Goal: Information Seeking & Learning: Learn about a topic

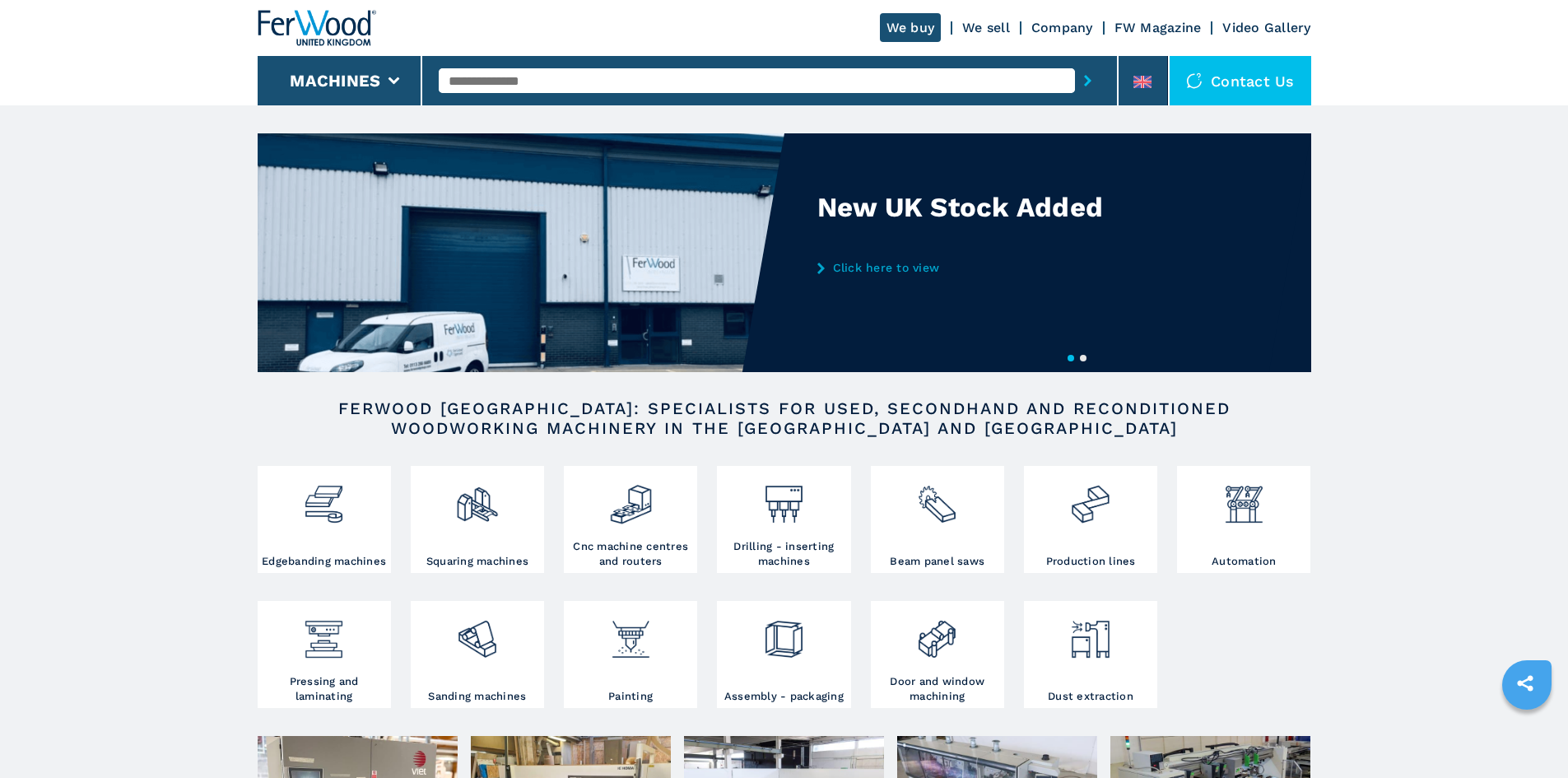
click at [511, 74] on input "text" at bounding box center [757, 80] width 636 height 25
type input "******"
click at [1075, 61] on button "submit-button" at bounding box center [1088, 80] width 26 height 38
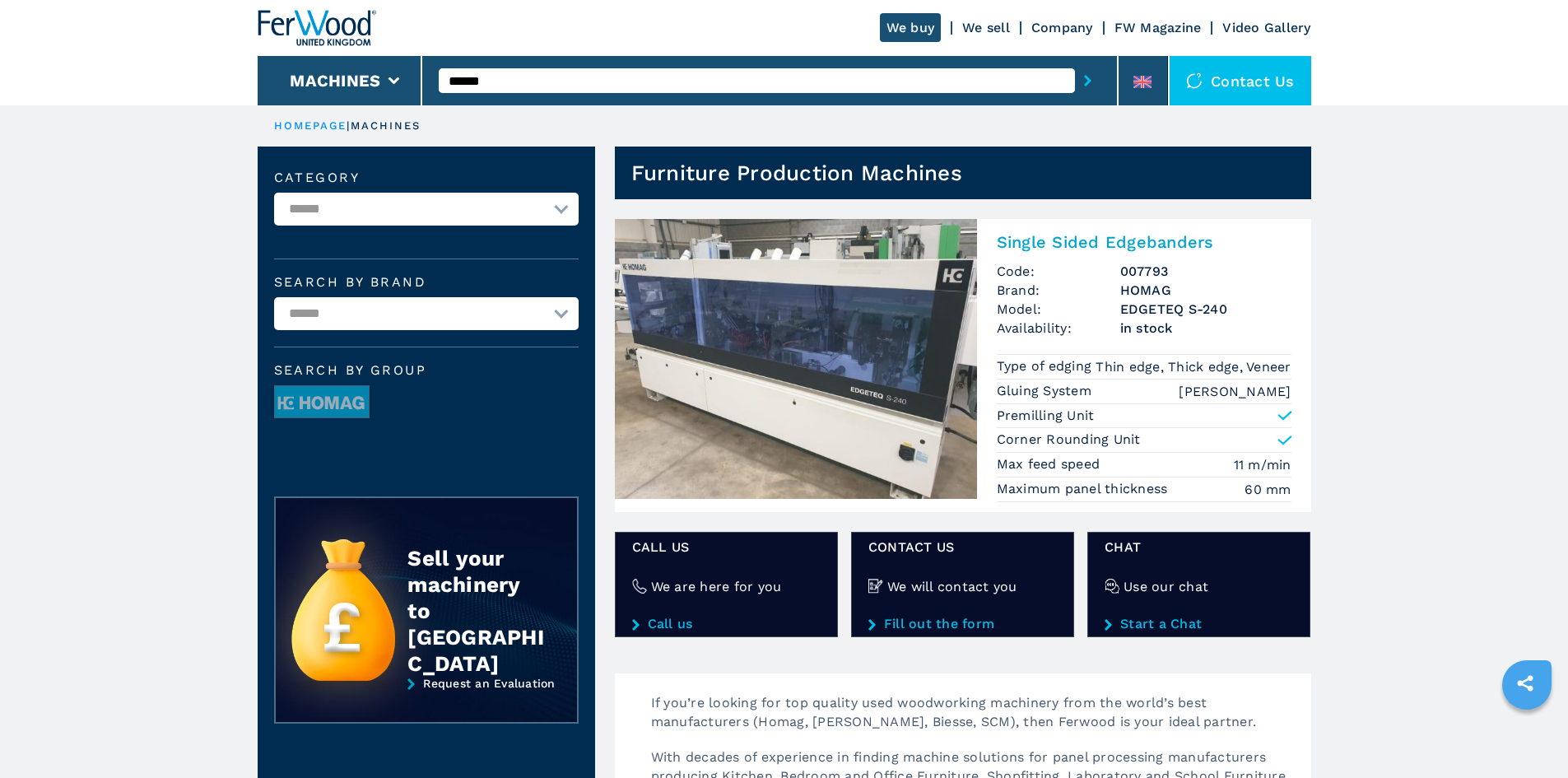
click at [1119, 241] on h2 "Single Sided Edgebanders" at bounding box center [1144, 242] width 294 height 20
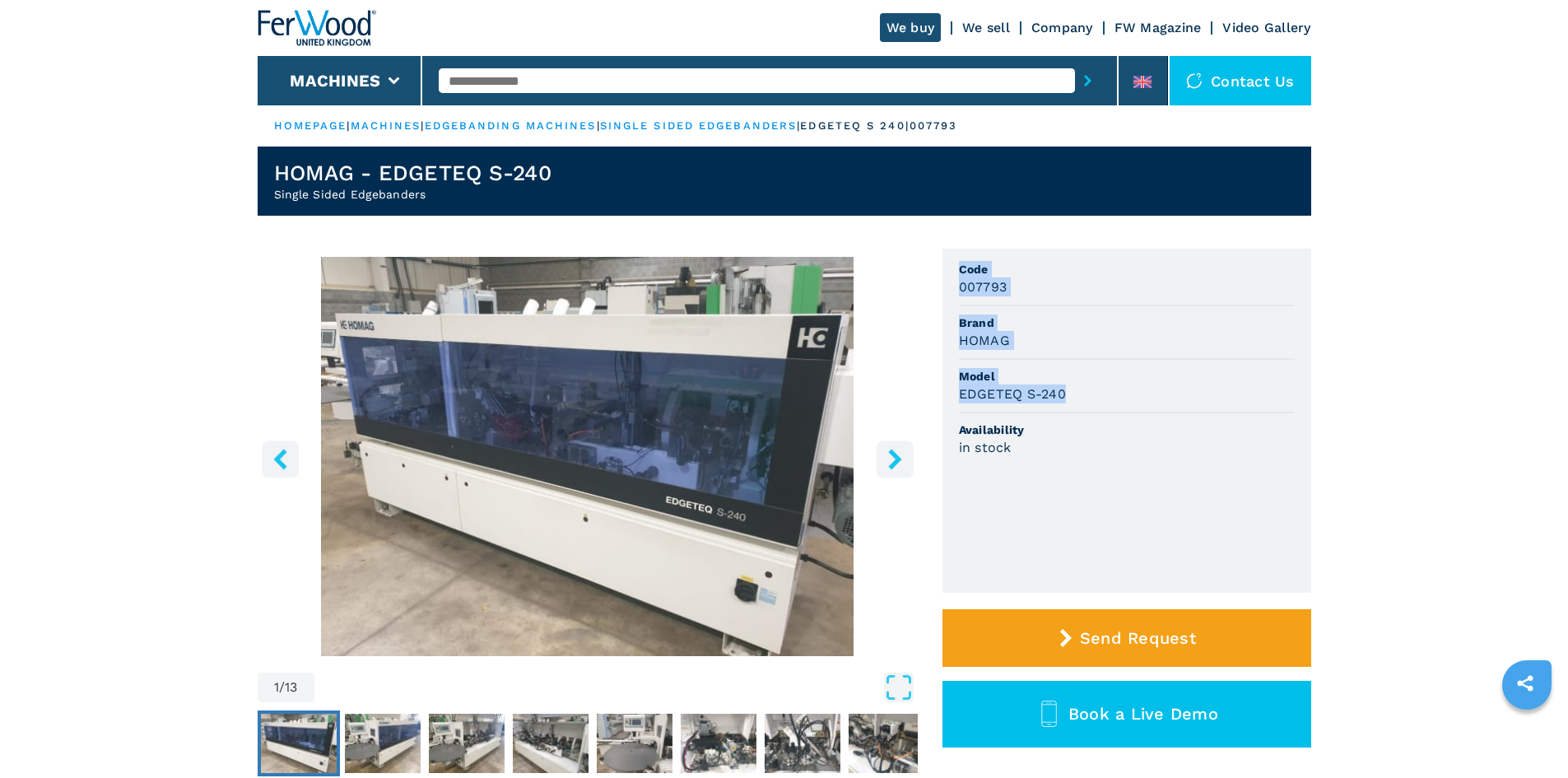
drag, startPoint x: 958, startPoint y: 266, endPoint x: 1074, endPoint y: 388, distance: 168.3
click at [1074, 388] on ul "Code 007793 Brand HOMAG Model EDGETEQ S-240 Availability in stock" at bounding box center [1126, 421] width 369 height 344
copy ul "Code 007793 Brand HOMAG Model EDGETEQ S-240"
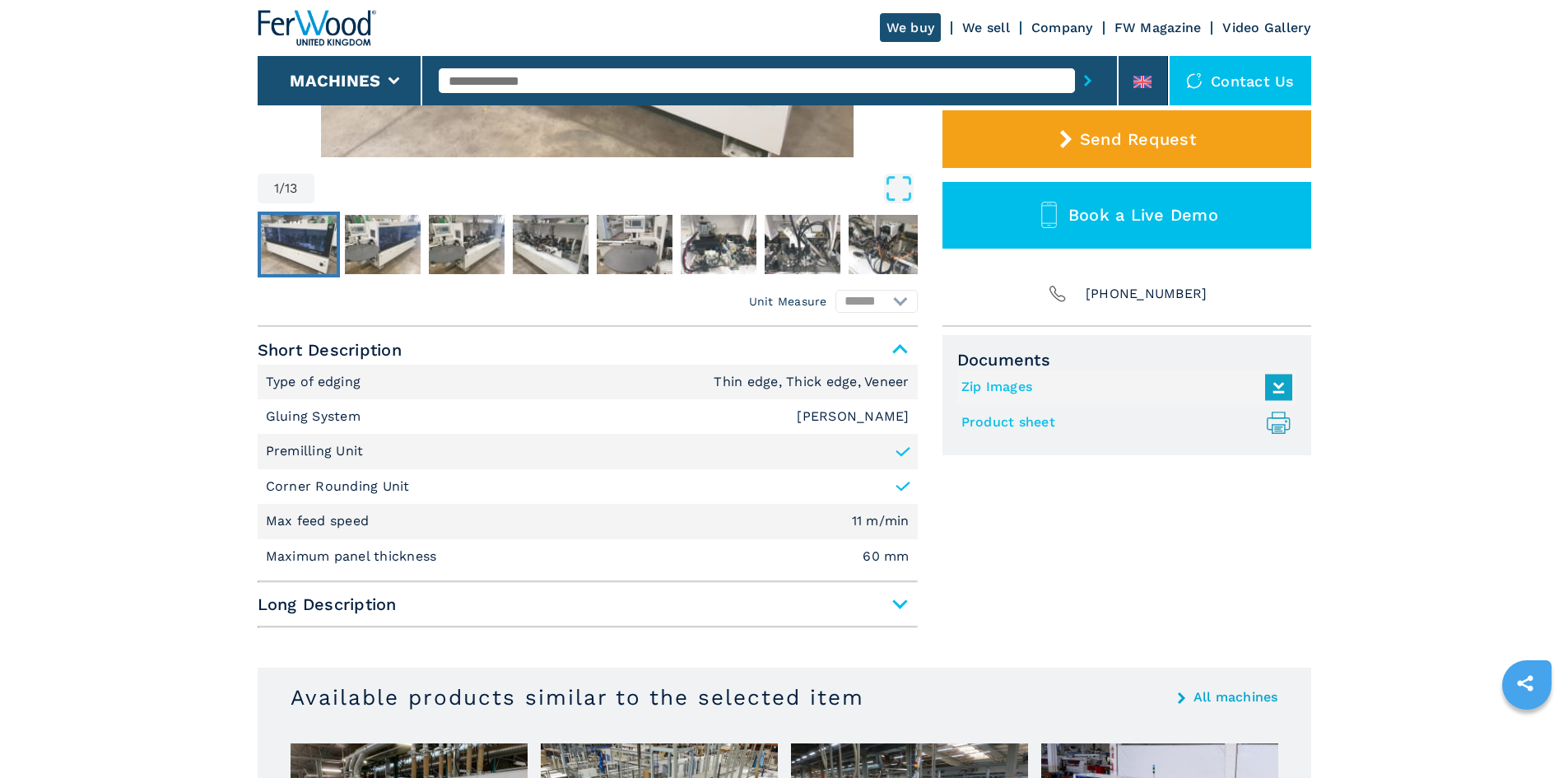
scroll to position [494, 0]
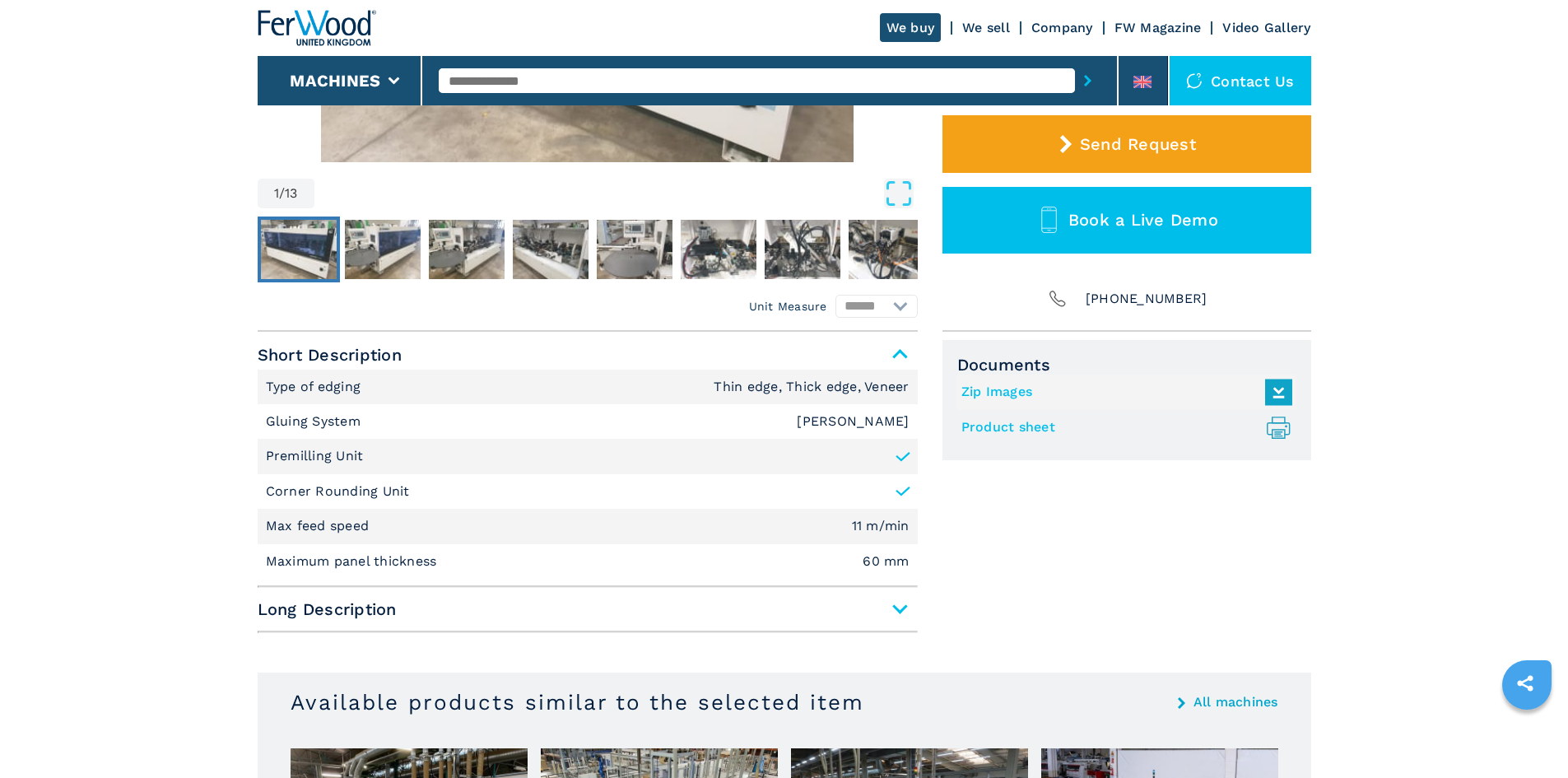
click at [1085, 587] on div "Documents Zip Images Product sheet .prefix__st0{stroke-linecap:round;stroke-lin…" at bounding box center [1126, 489] width 369 height 300
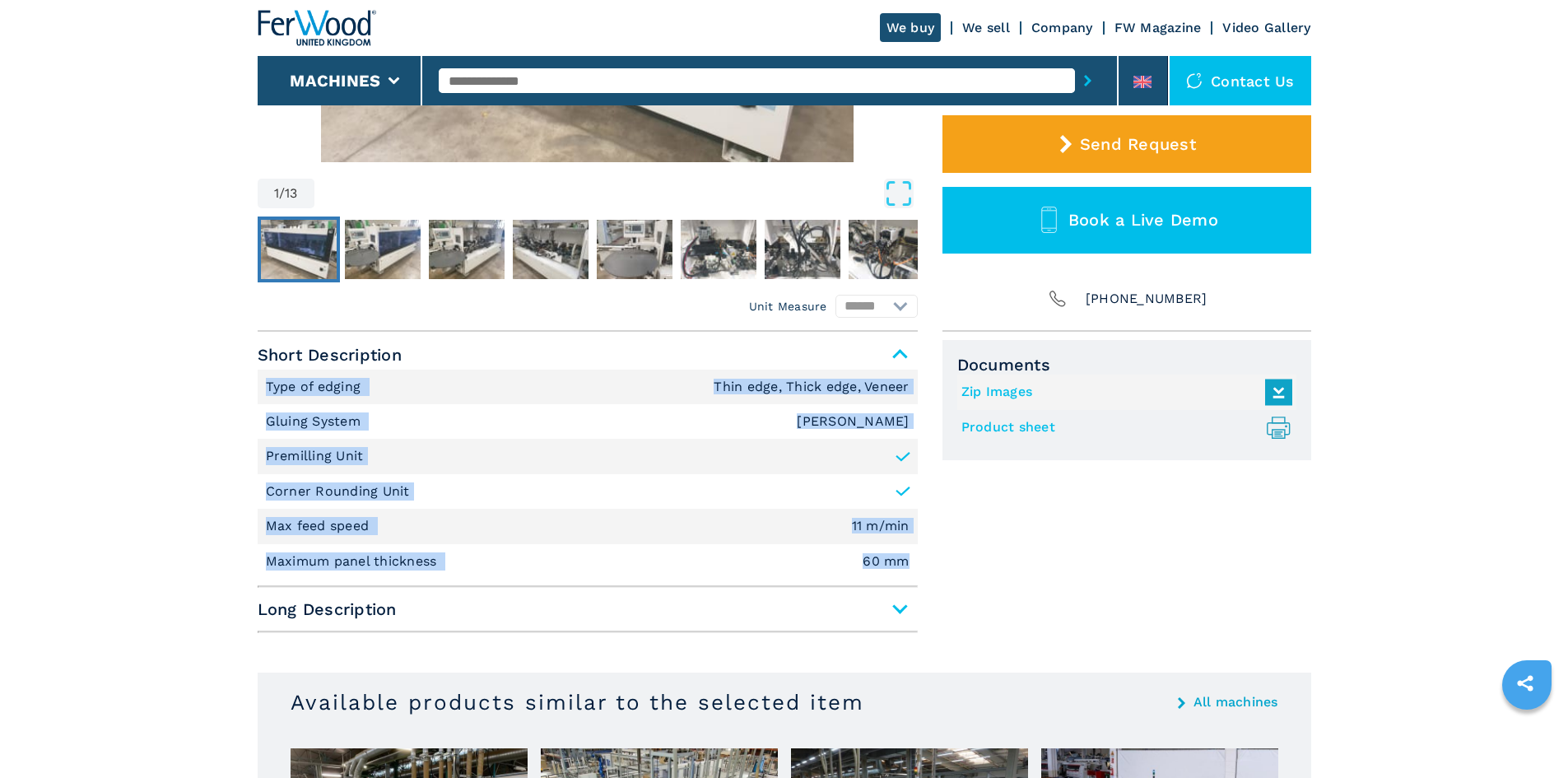
drag, startPoint x: 268, startPoint y: 383, endPoint x: 921, endPoint y: 555, distance: 675.3
click at [921, 555] on div "Unit Measure ****** ******** Short Description Type of edging Thin edge, Thick …" at bounding box center [784, 486] width 1054 height 308
copy ul "Type of edging Thin edge, Thick edge, Veneer Gluing System EVA Hotmelt Premilli…"
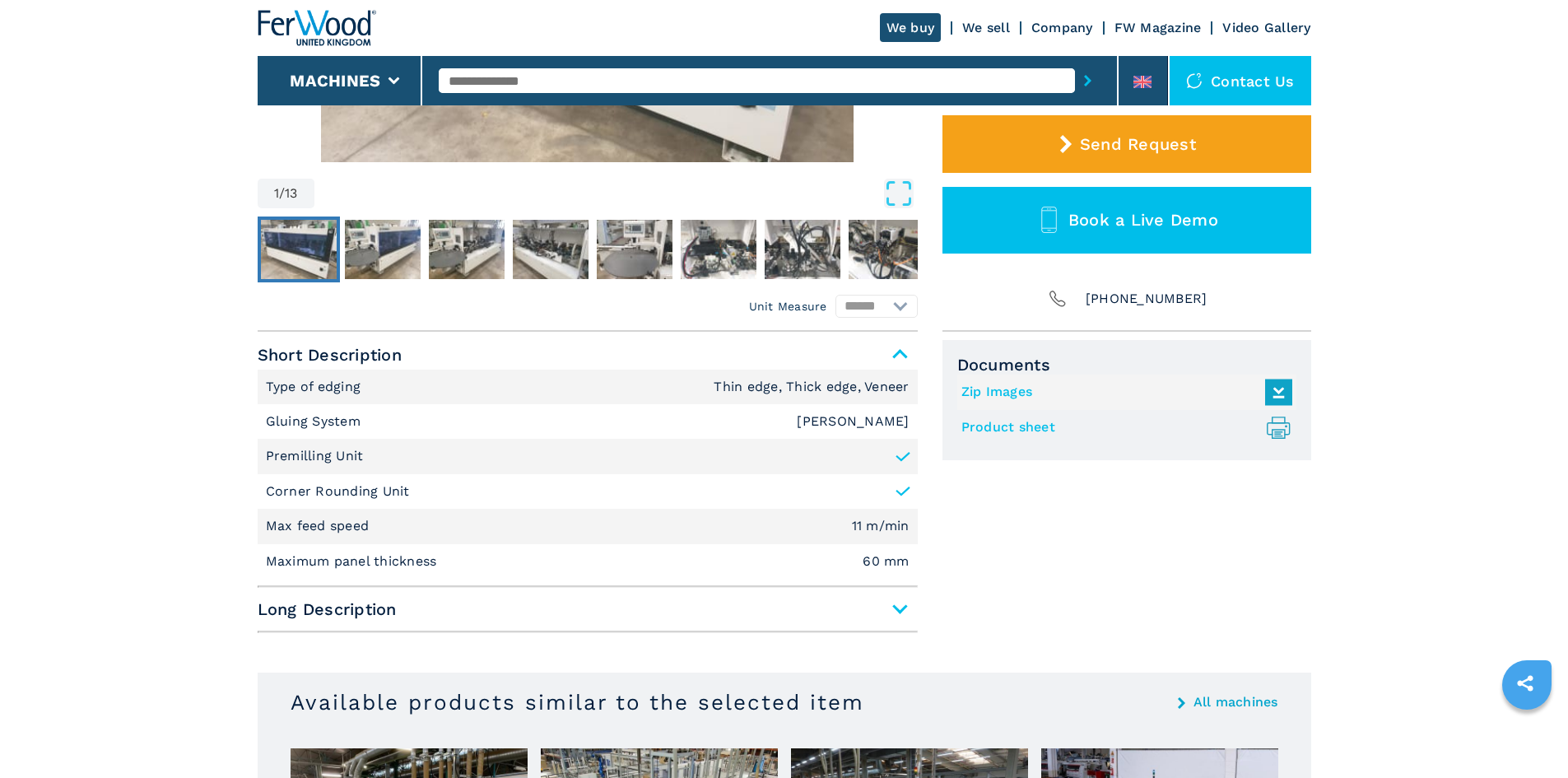
click at [1244, 600] on div "Documents Zip Images Product sheet .prefix__st0{stroke-linecap:round;stroke-lin…" at bounding box center [1126, 489] width 369 height 300
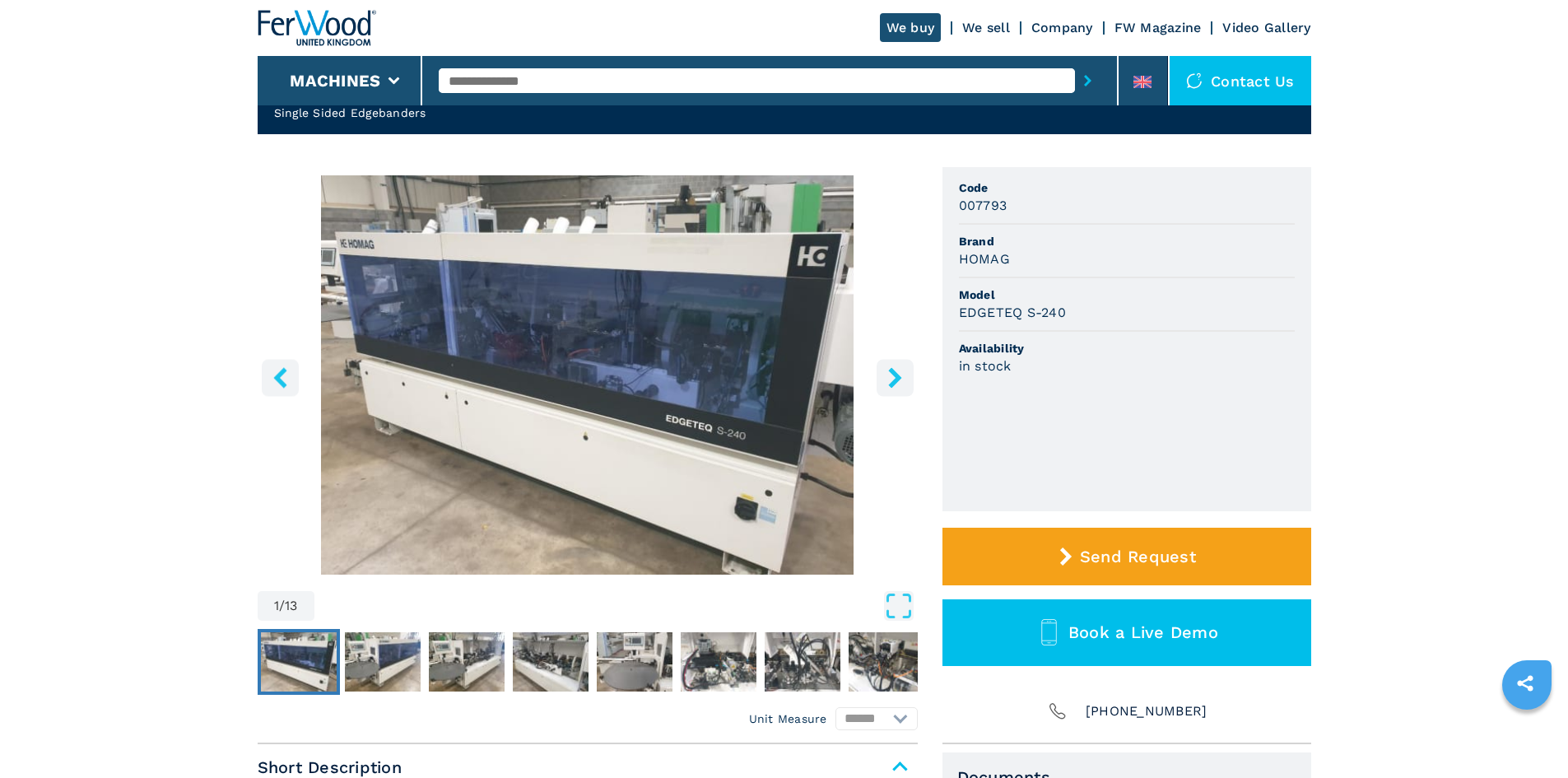
scroll to position [0, 0]
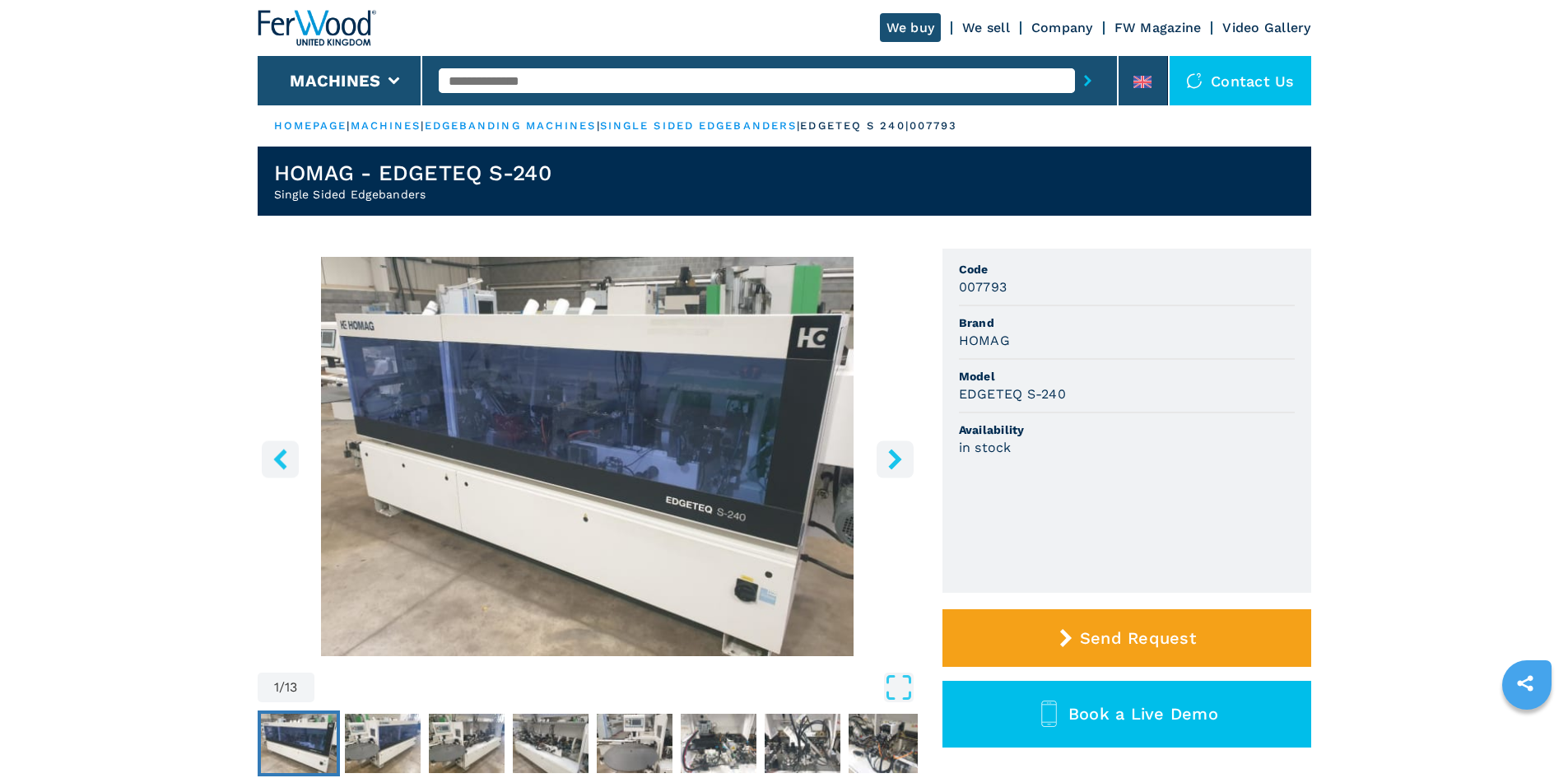
click at [650, 467] on img "Go to Slide 1" at bounding box center [588, 457] width 660 height 399
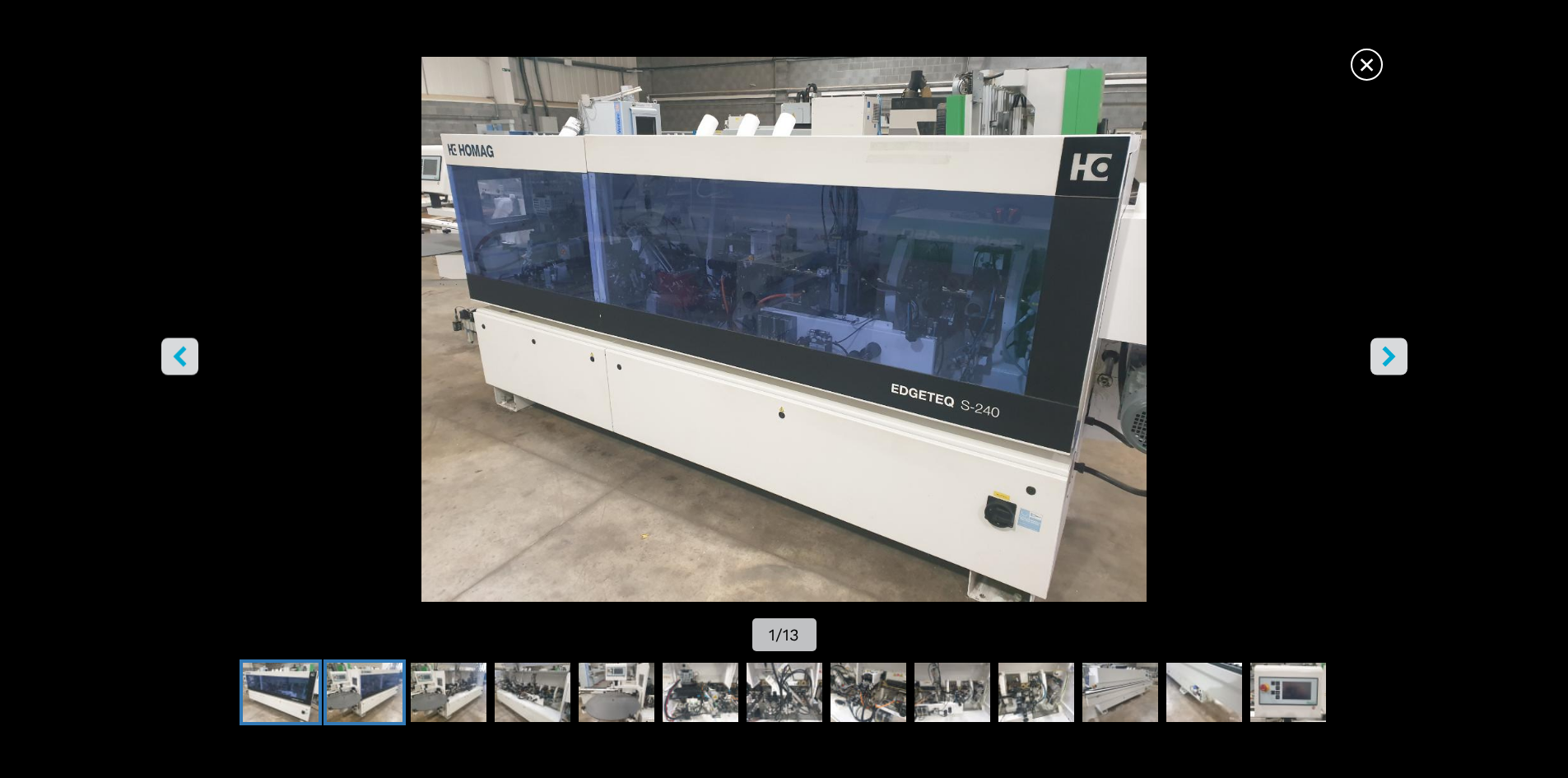
drag, startPoint x: 379, startPoint y: 692, endPoint x: 416, endPoint y: 711, distance: 41.6
click at [379, 692] on img "Go to Slide 2" at bounding box center [365, 693] width 76 height 59
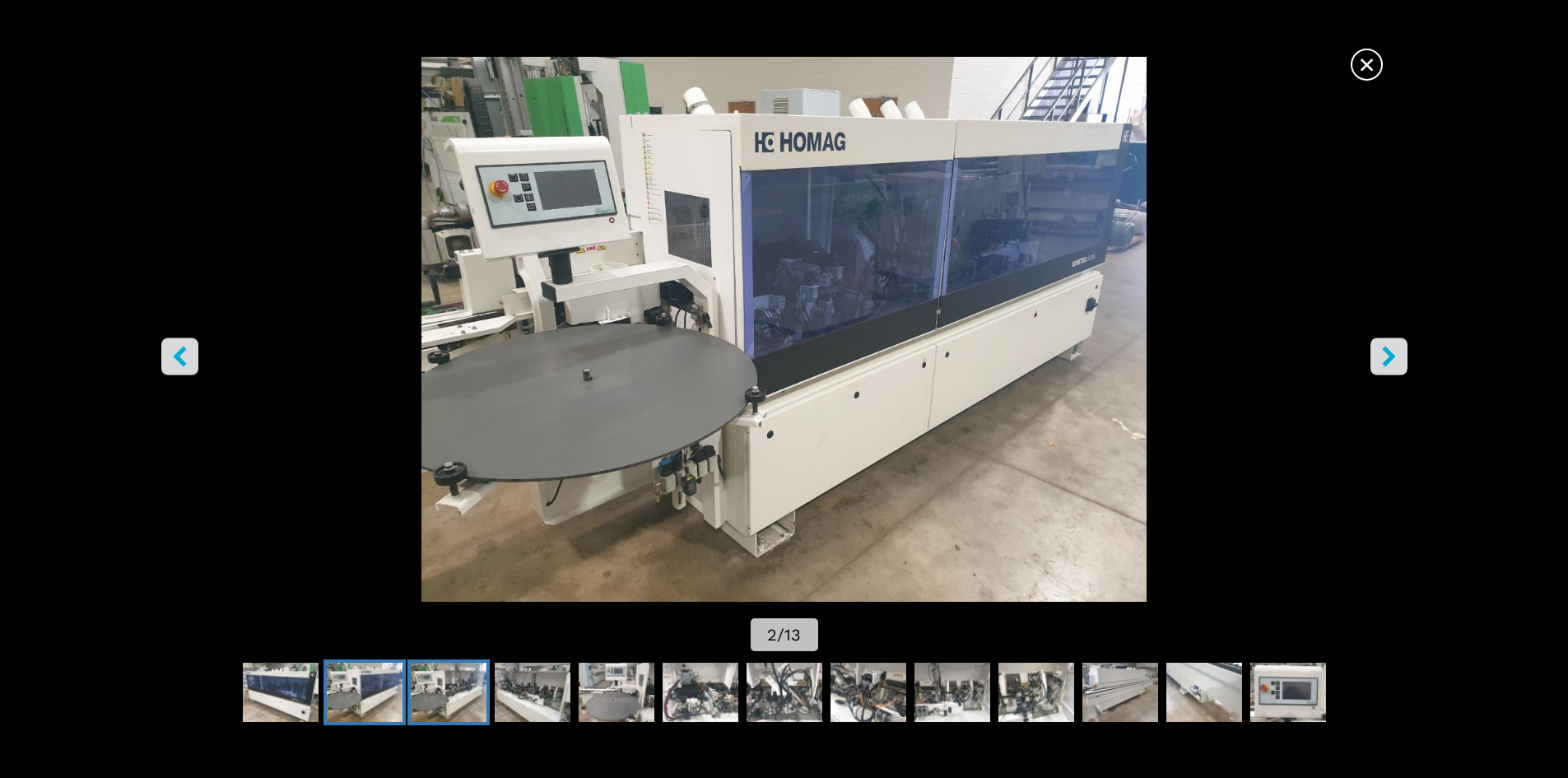
click at [478, 695] on img "Go to Slide 3" at bounding box center [449, 693] width 76 height 59
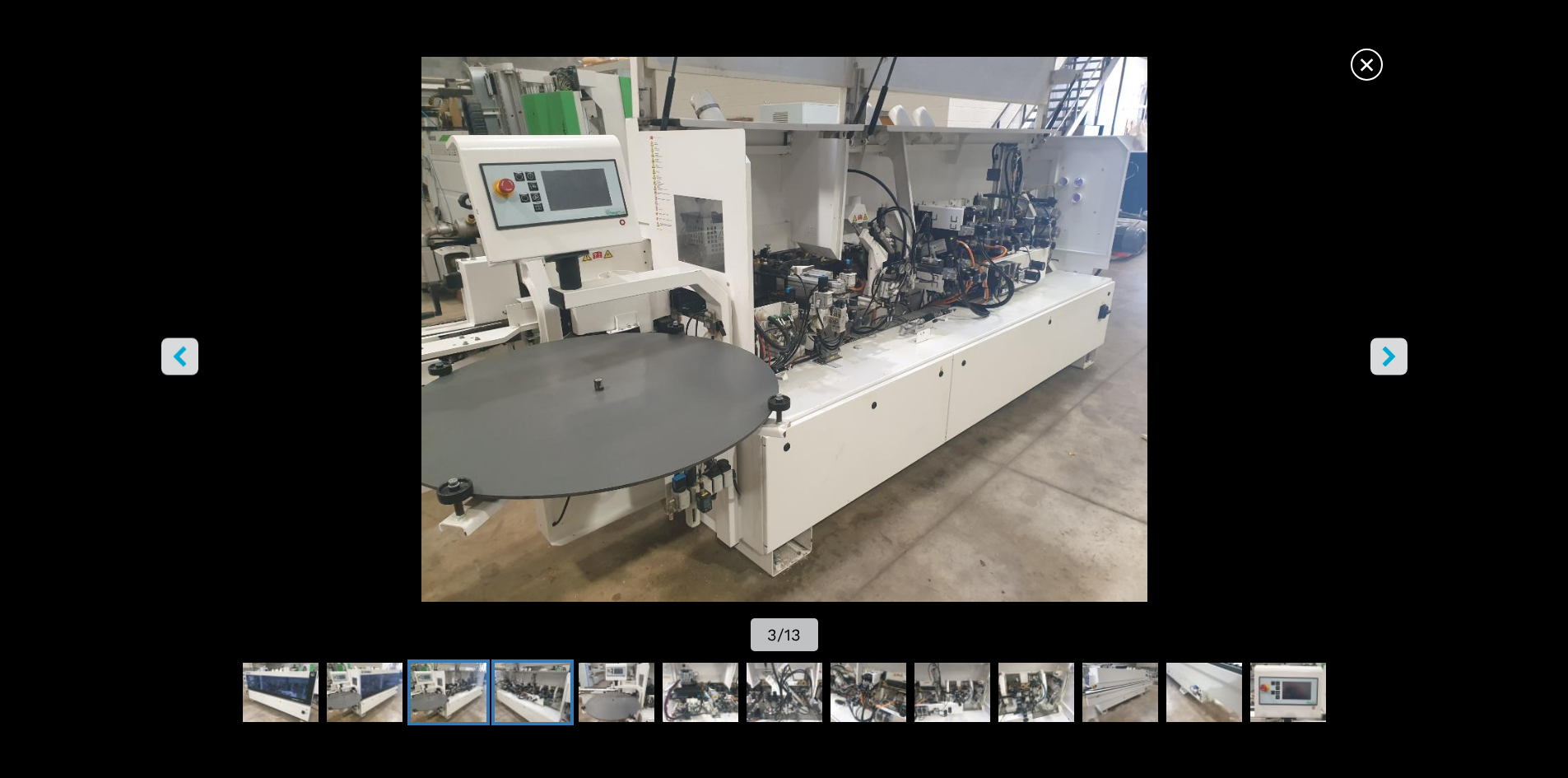
click at [512, 699] on img "Go to Slide 4" at bounding box center [533, 693] width 76 height 59
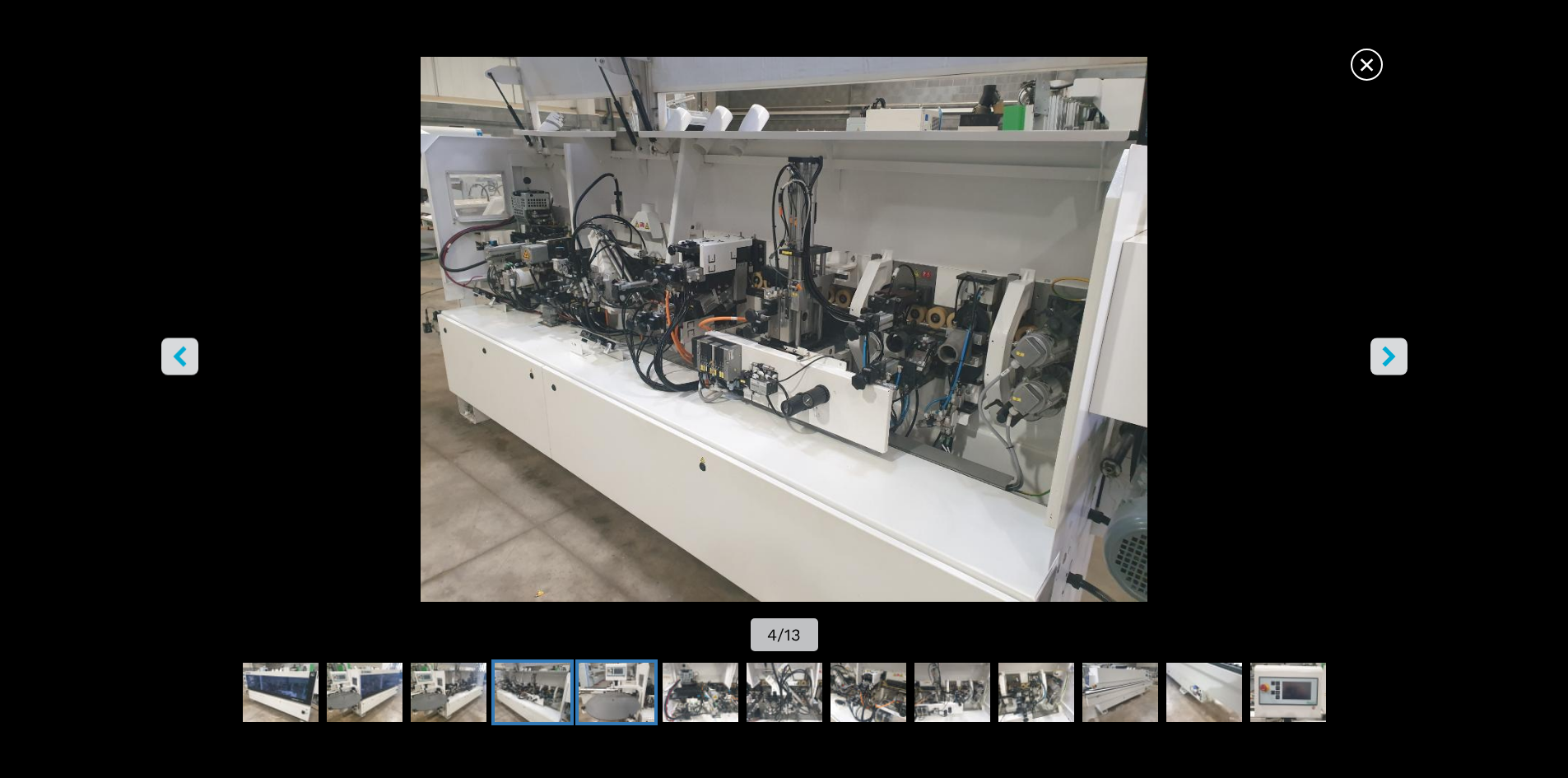
click at [651, 703] on img "Go to Slide 5" at bounding box center [617, 693] width 76 height 59
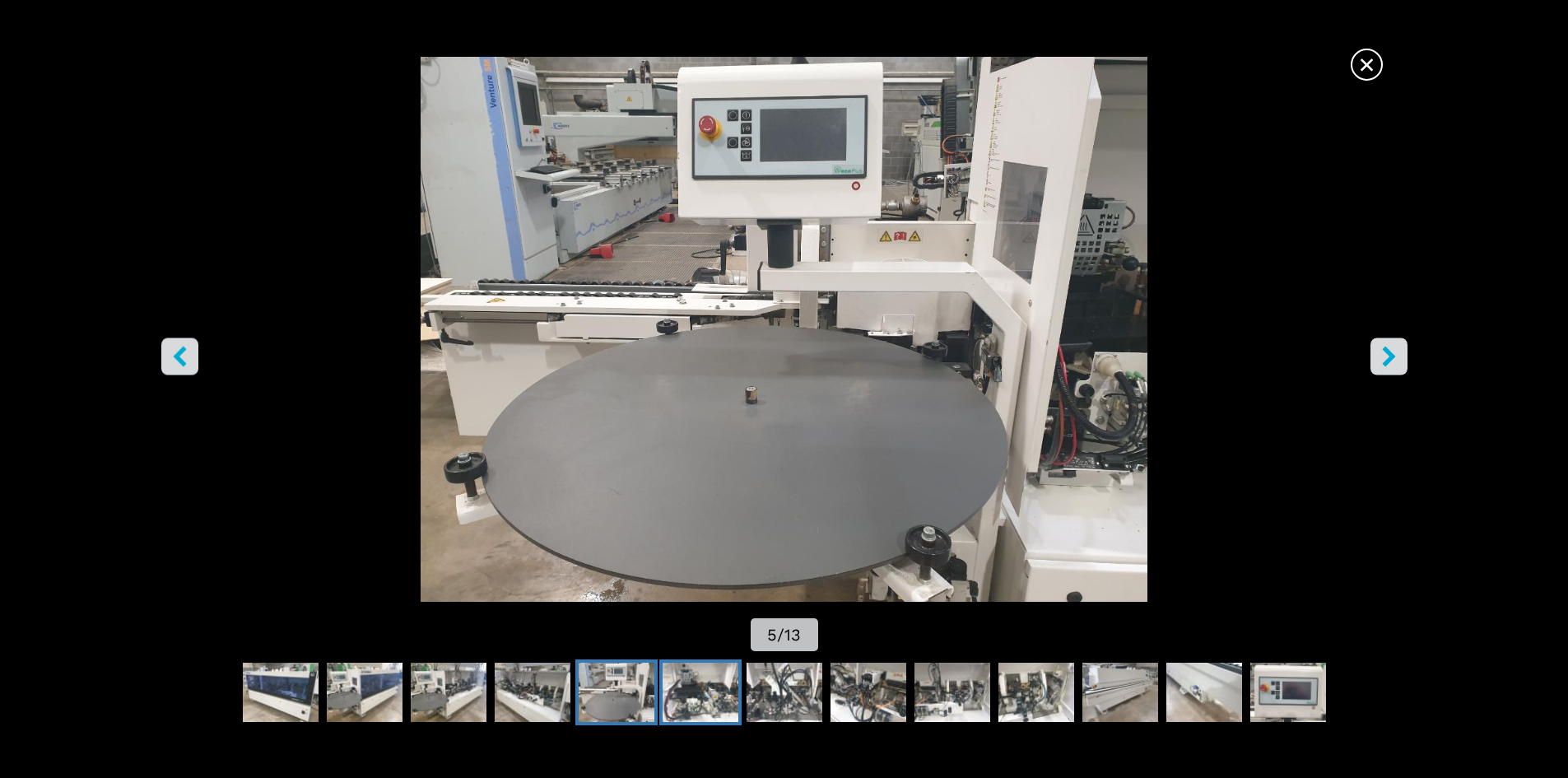
click at [696, 695] on img "Go to Slide 6" at bounding box center [701, 693] width 76 height 59
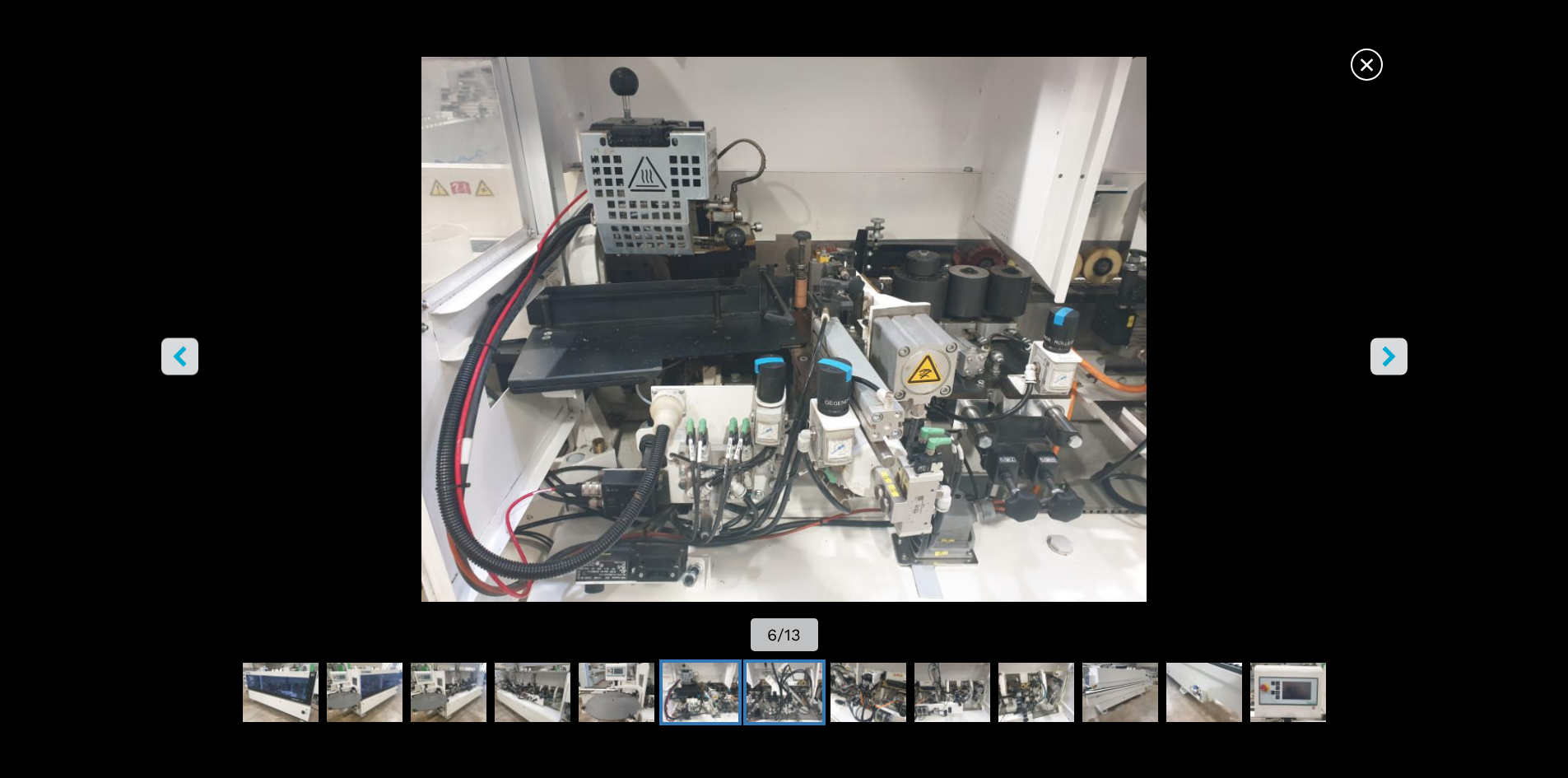
click at [753, 699] on img "Go to Slide 7" at bounding box center [784, 693] width 76 height 59
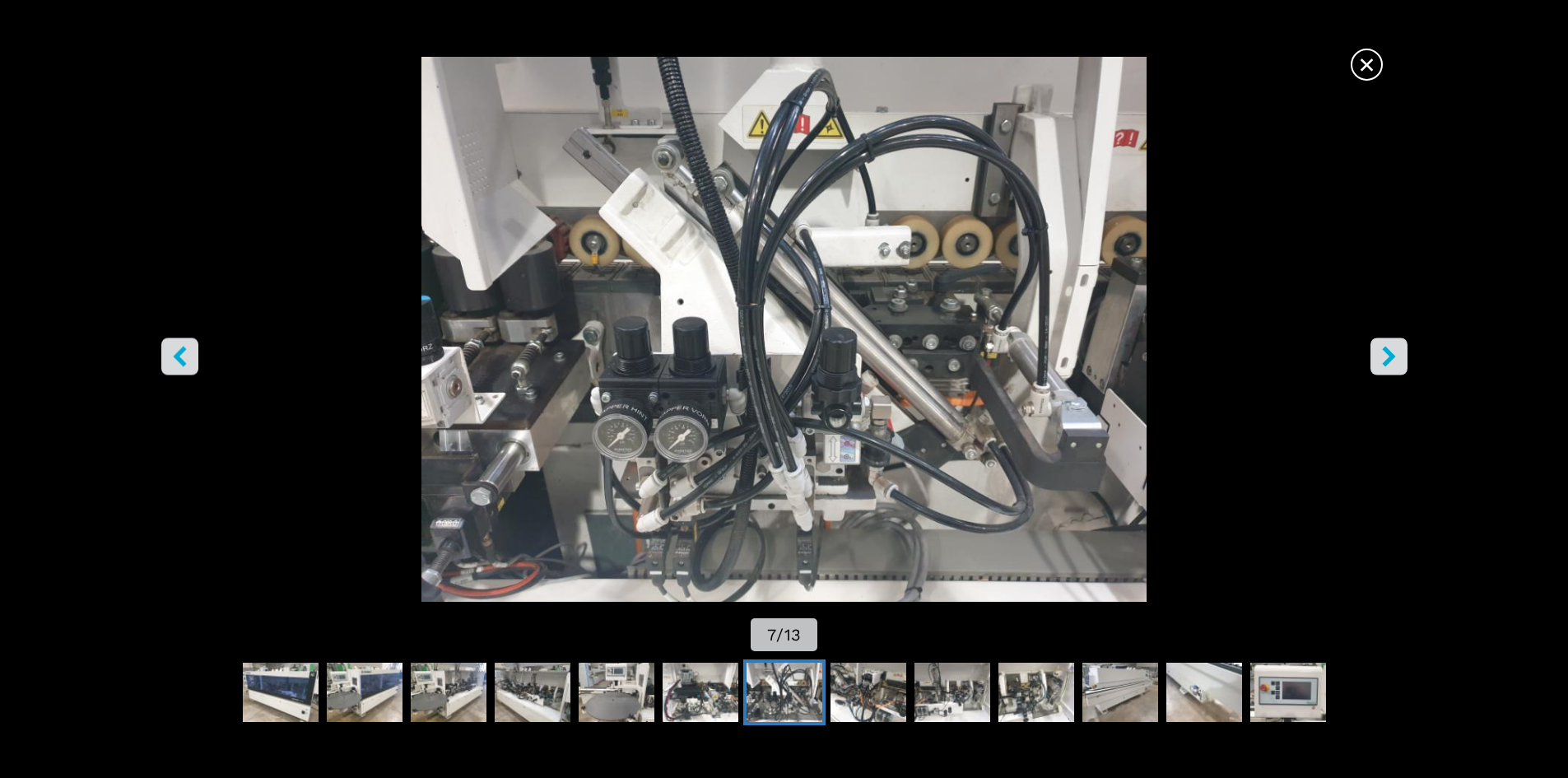
click at [822, 699] on button "Go to Slide 7" at bounding box center [784, 692] width 82 height 66
click at [875, 699] on img "Go to Slide 8" at bounding box center [868, 693] width 76 height 59
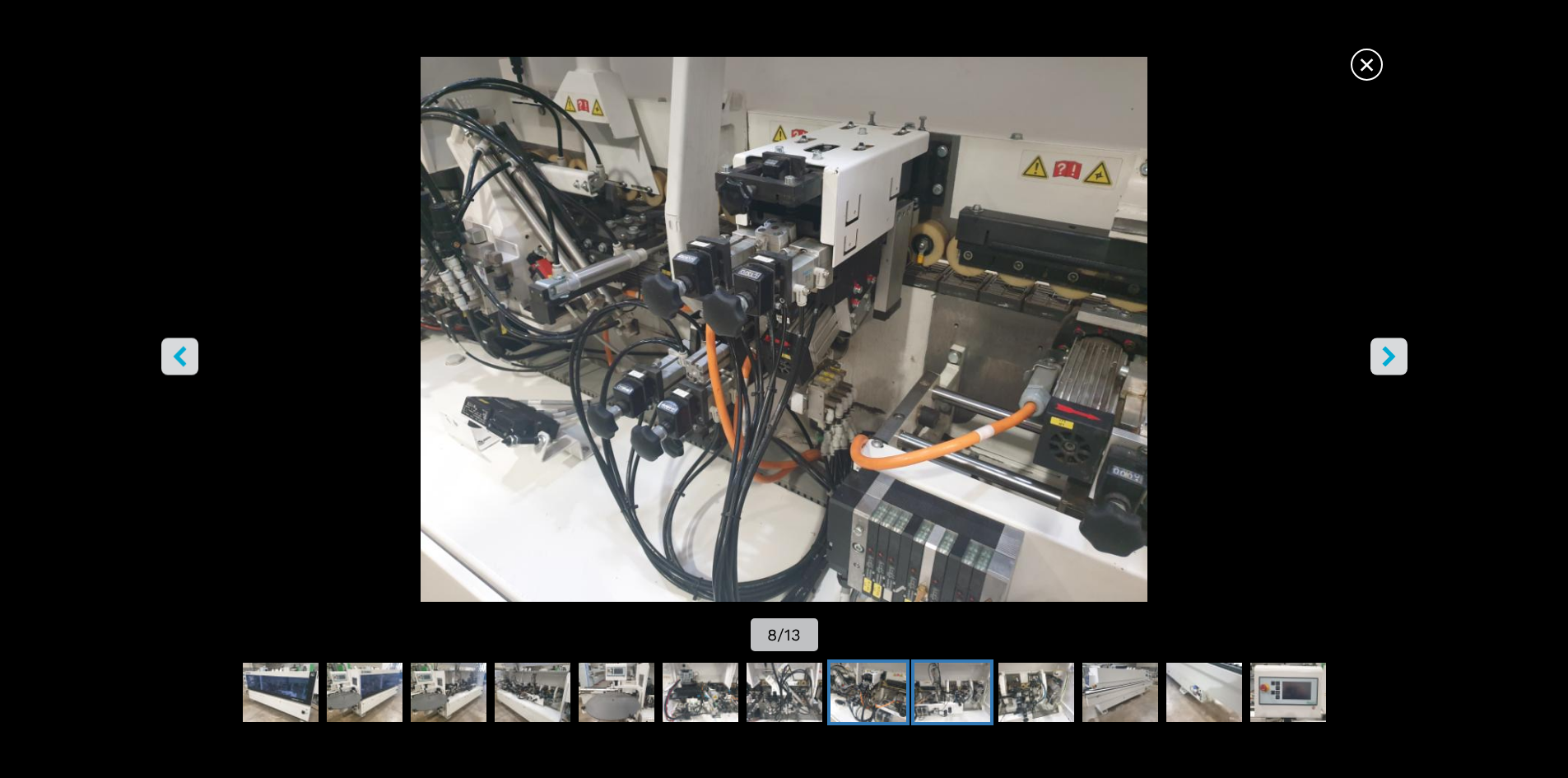
click at [947, 698] on img "Go to Slide 9" at bounding box center [952, 693] width 76 height 59
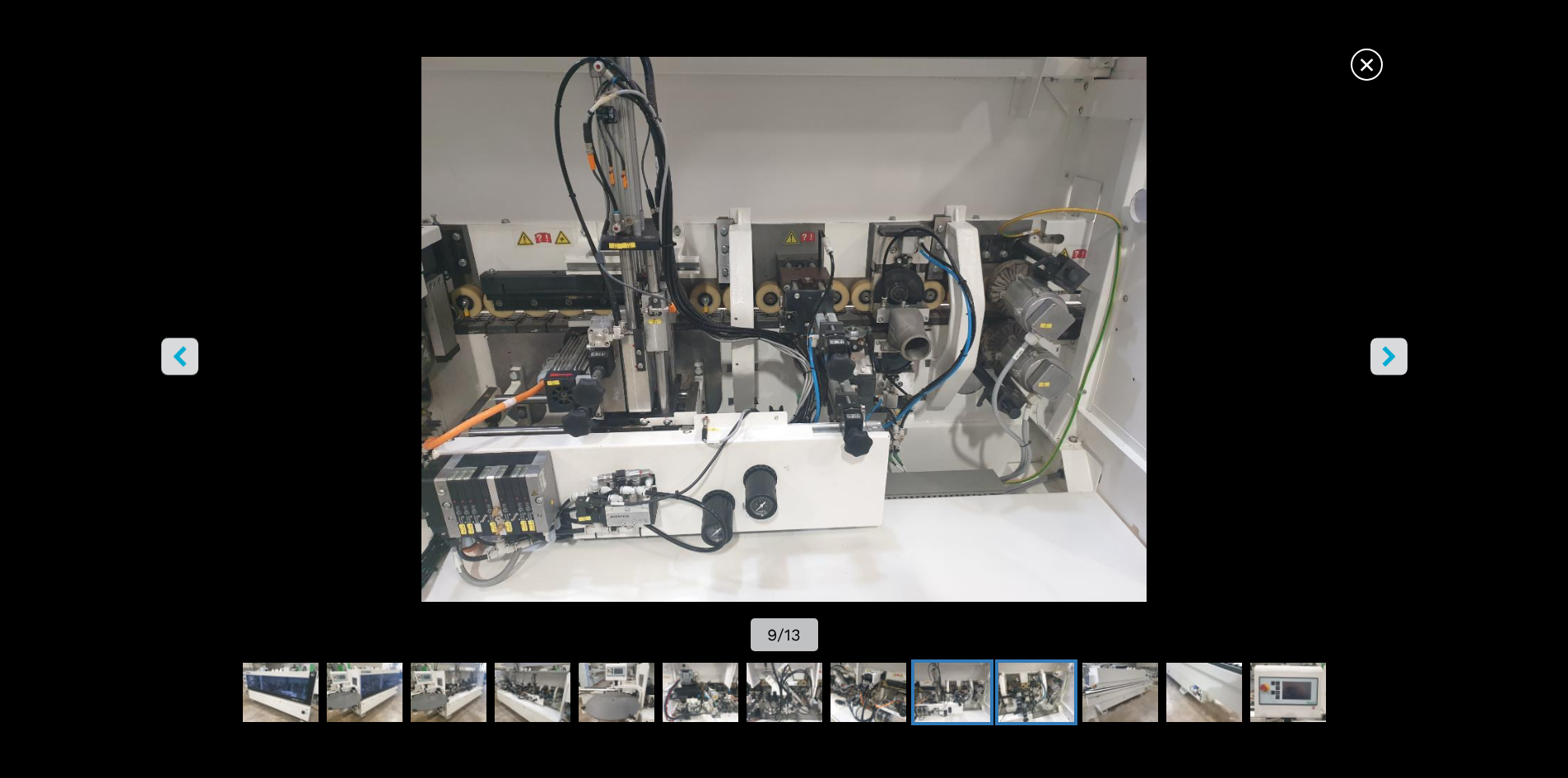
click at [1048, 695] on img "Go to Slide 10" at bounding box center [1036, 693] width 76 height 59
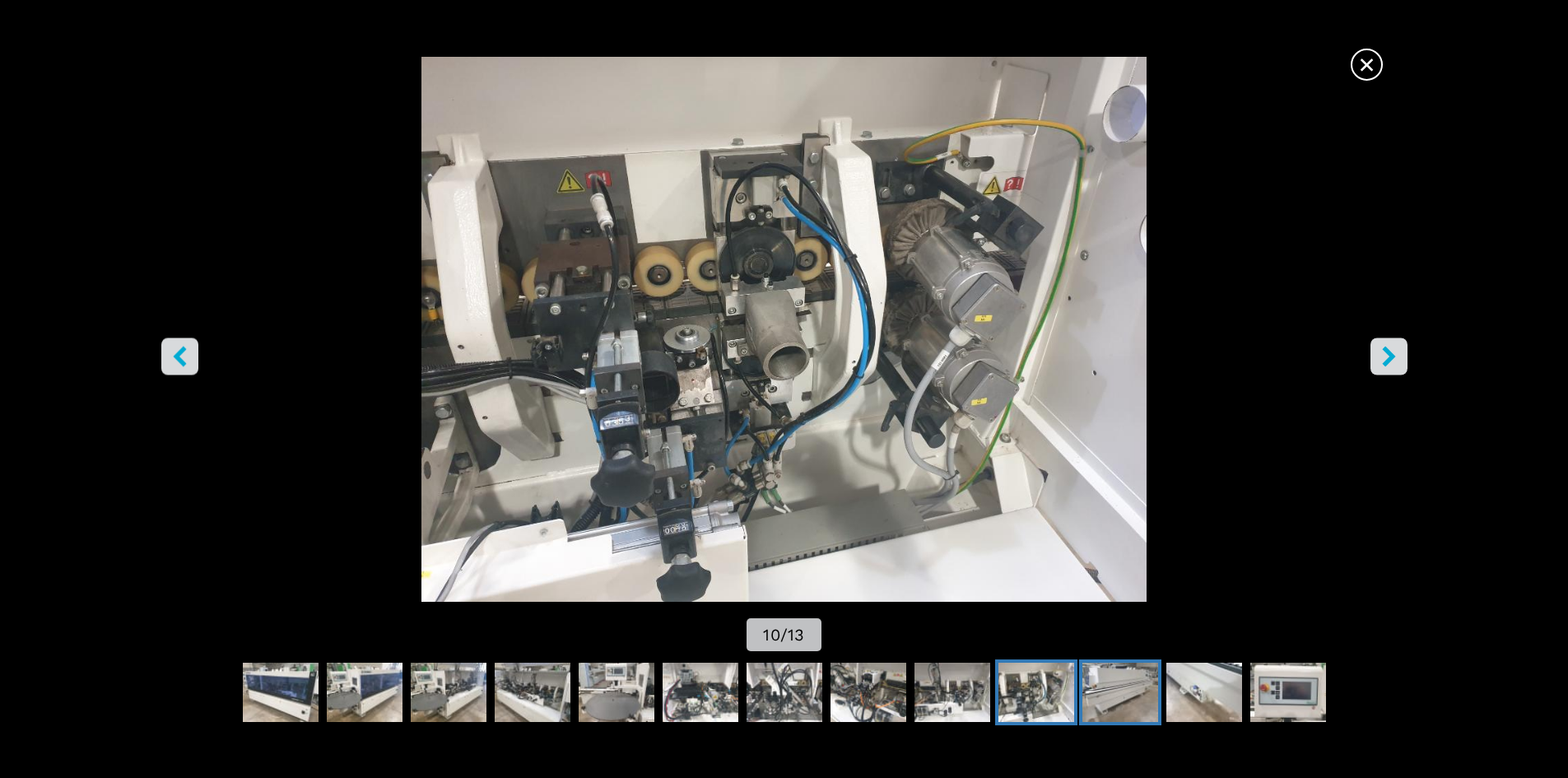
click at [1099, 695] on img "Go to Slide 11" at bounding box center [1120, 693] width 76 height 59
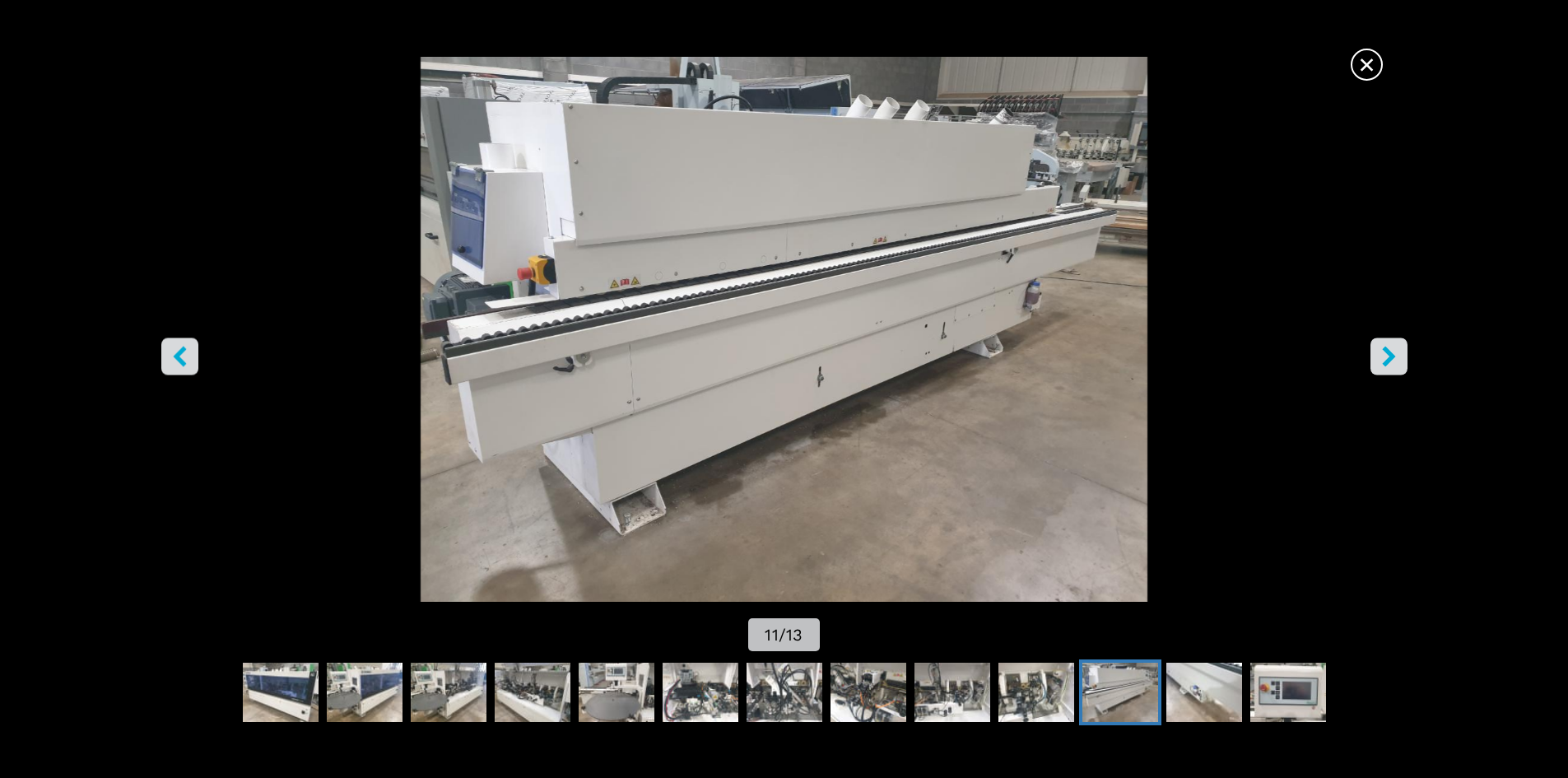
click at [1146, 694] on img "Go to Slide 11" at bounding box center [1120, 693] width 76 height 59
click at [1176, 690] on img "Go to Slide 12" at bounding box center [1204, 693] width 76 height 59
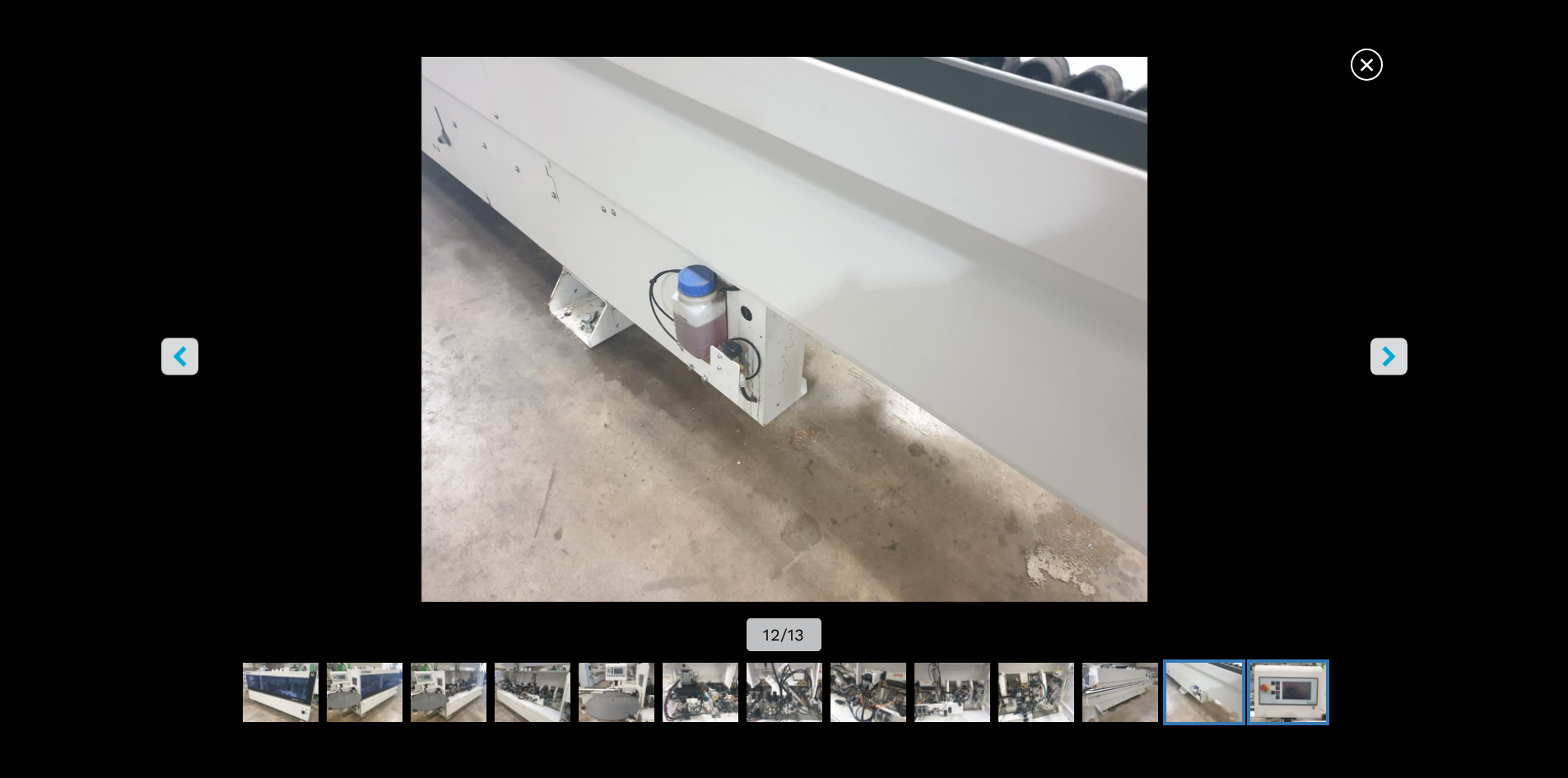
click at [1263, 689] on img "Go to Slide 13" at bounding box center [1288, 693] width 76 height 59
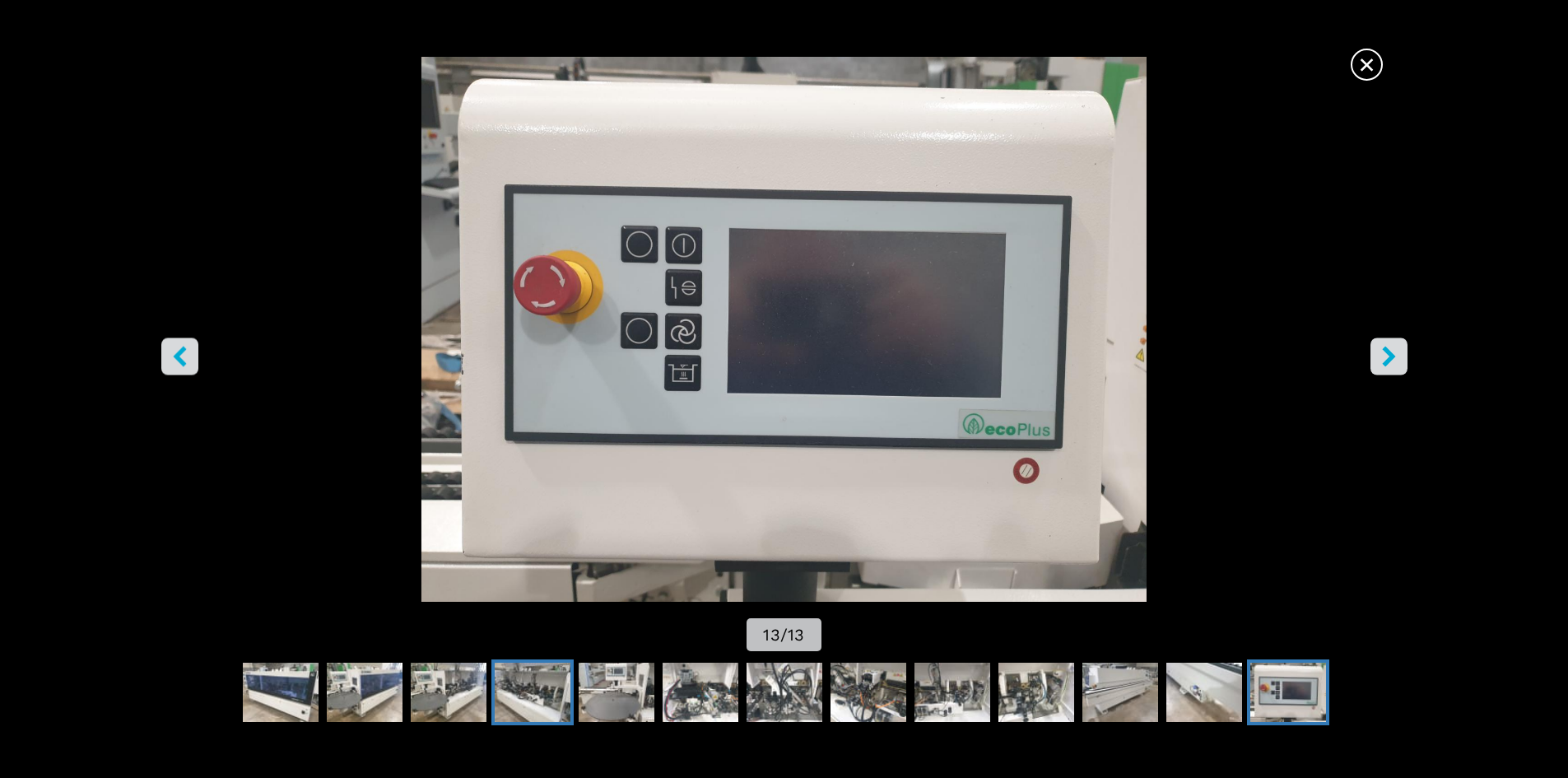
click at [534, 692] on img "Go to Slide 4" at bounding box center [533, 693] width 76 height 59
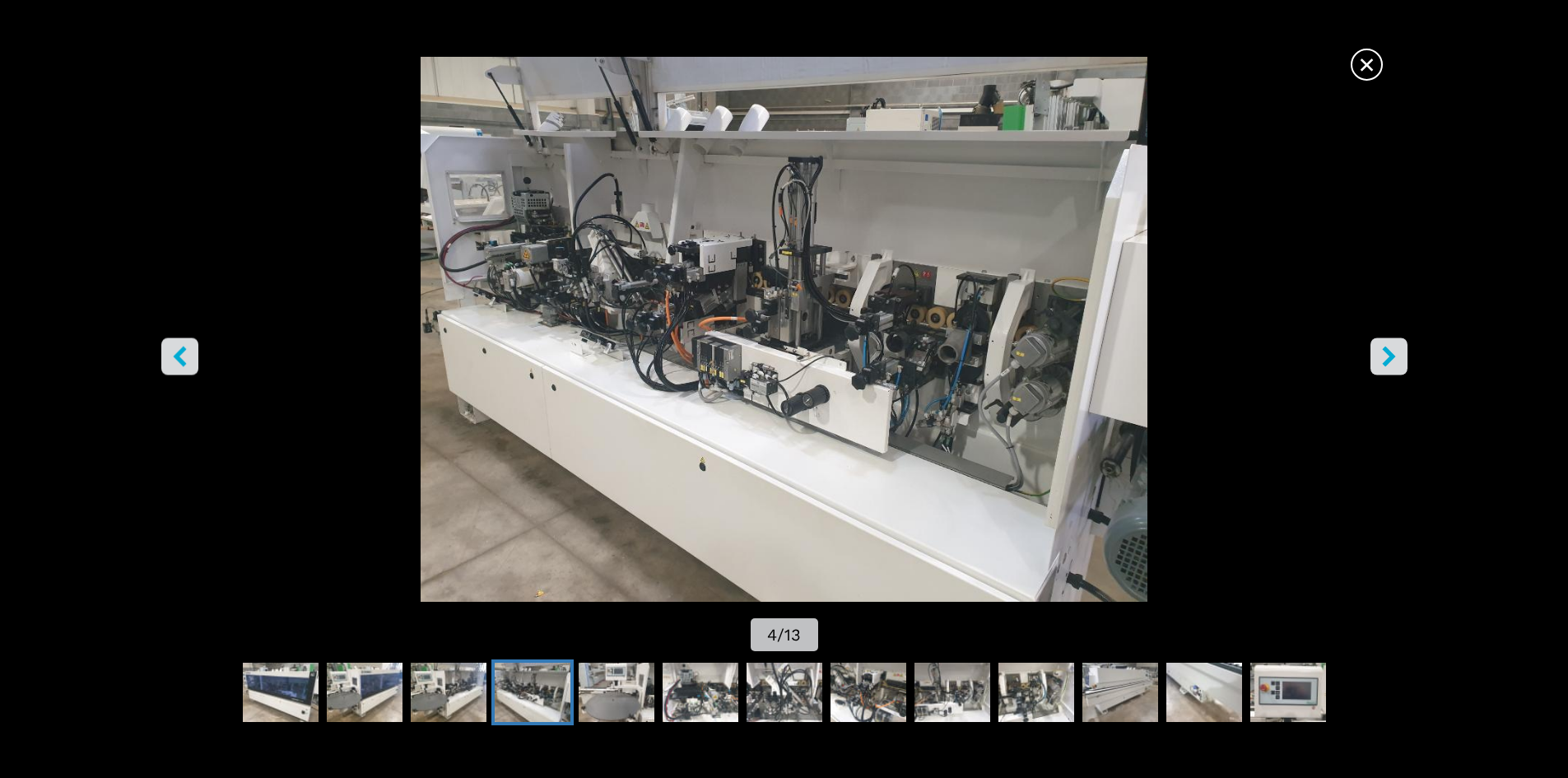
click at [1355, 69] on span "×" at bounding box center [1366, 60] width 29 height 29
